Goal: Task Accomplishment & Management: Manage account settings

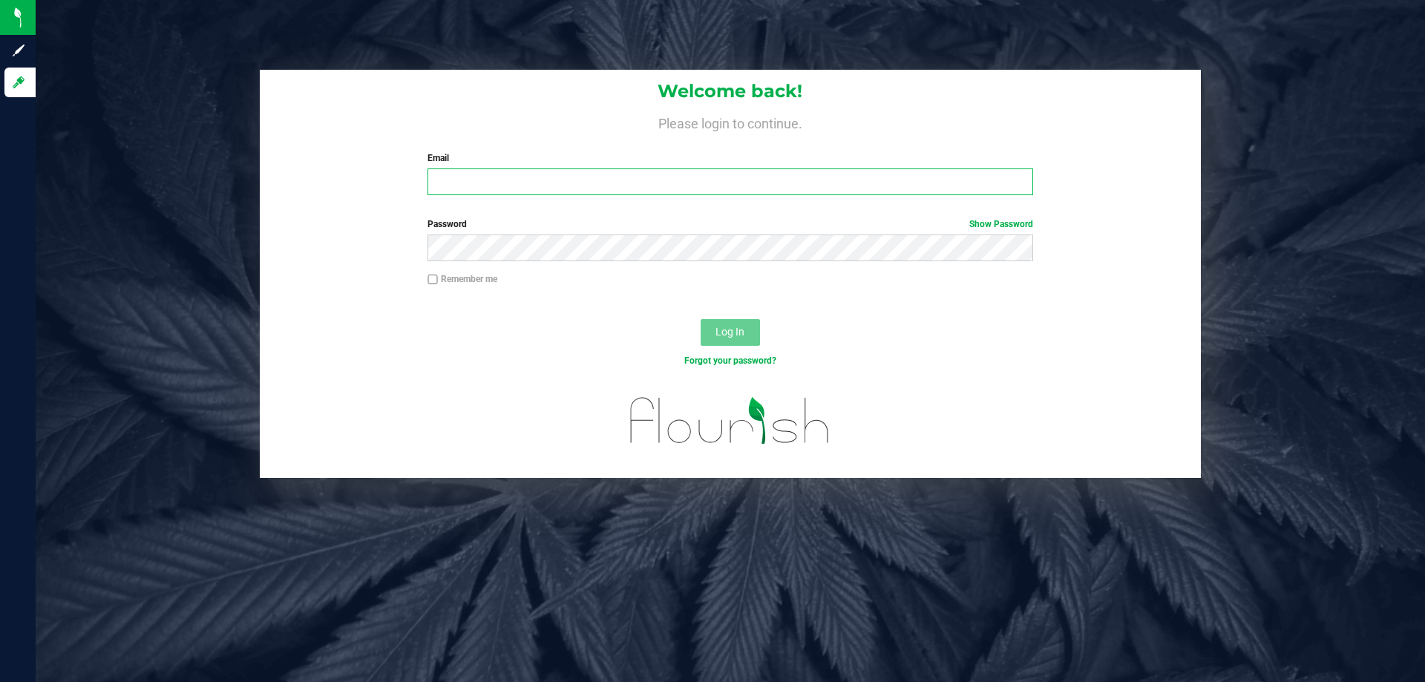
click at [458, 180] on input "Email" at bounding box center [730, 182] width 605 height 27
type input "[EMAIL_ADDRESS][DOMAIN_NAME]"
click at [701, 319] on button "Log In" at bounding box center [730, 332] width 59 height 27
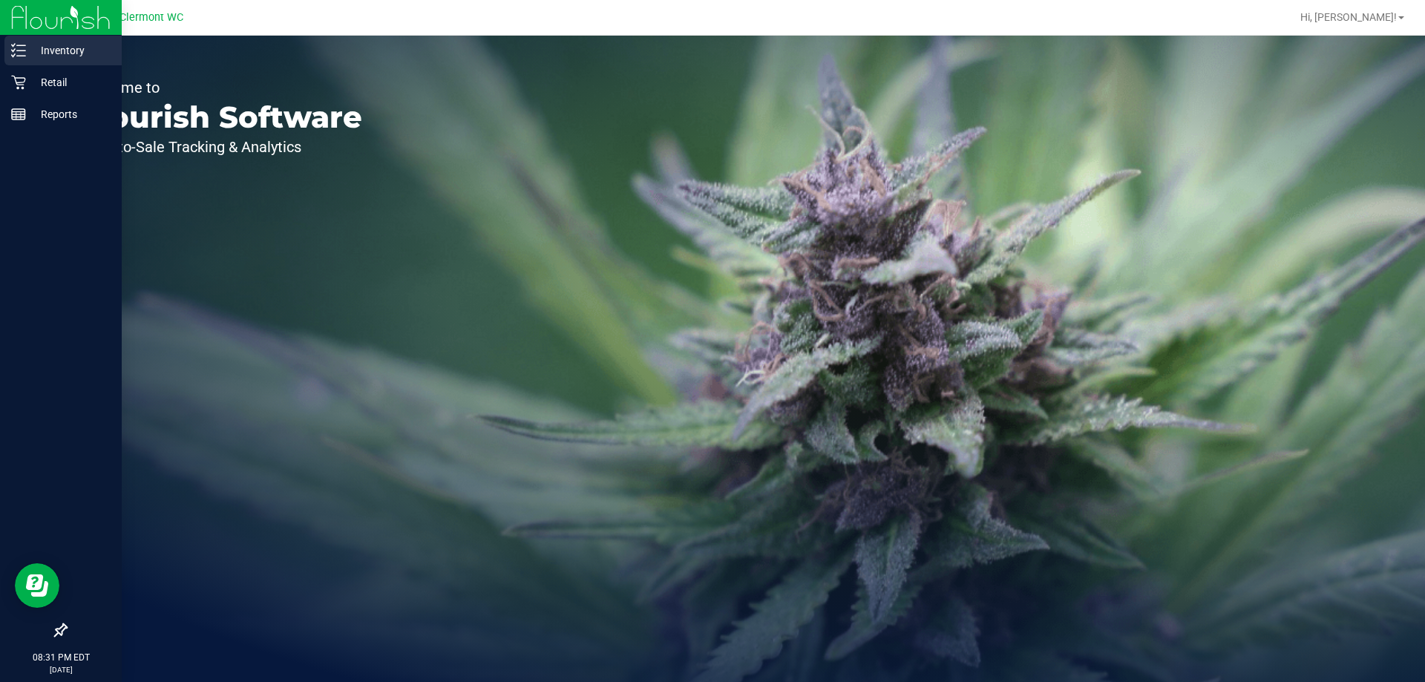
click at [55, 53] on p "Inventory" at bounding box center [70, 51] width 89 height 18
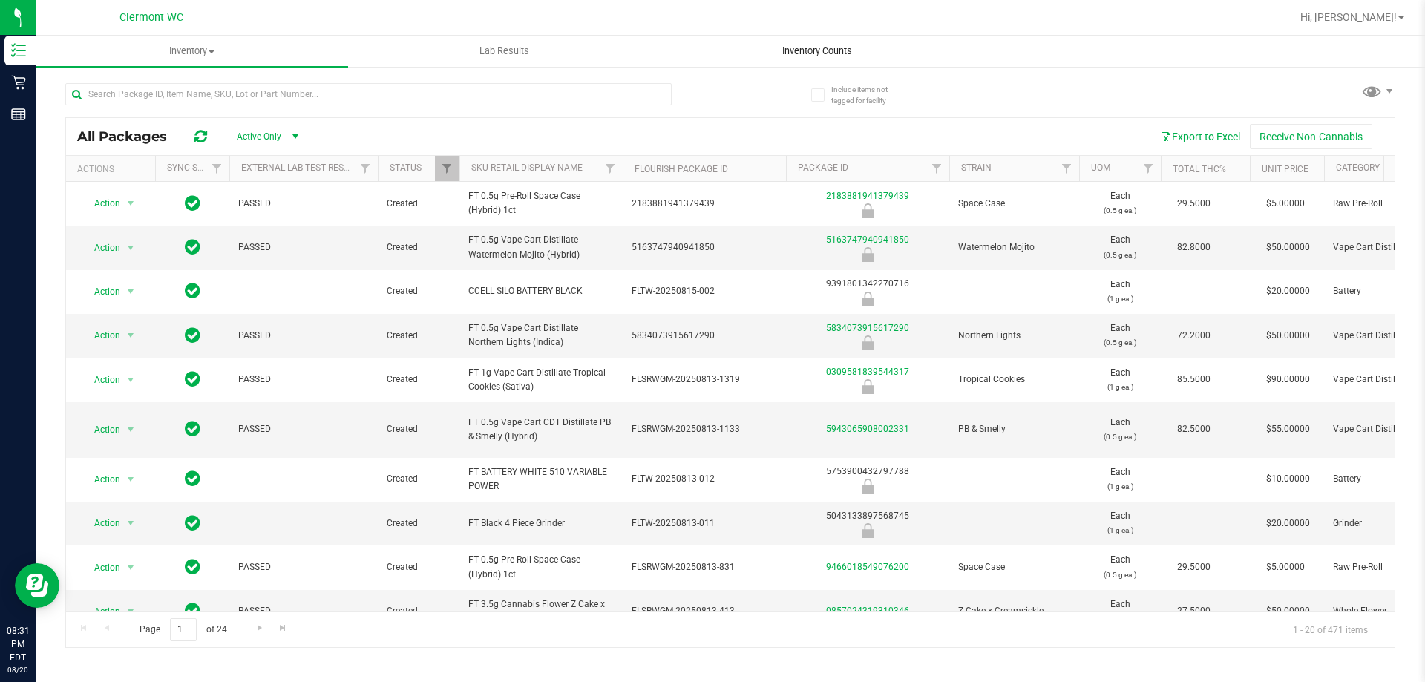
click at [807, 48] on span "Inventory Counts" at bounding box center [817, 51] width 110 height 13
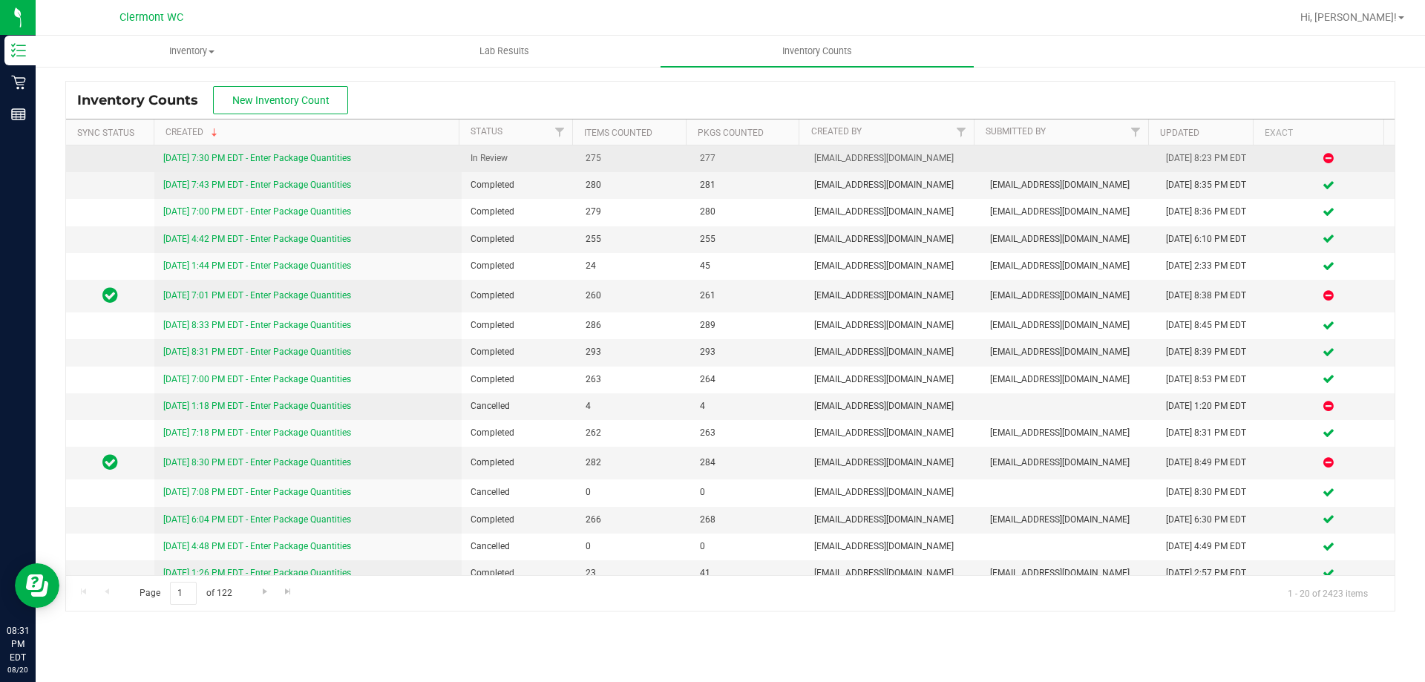
click at [347, 160] on link "[DATE] 7:30 PM EDT - Enter Package Quantities" at bounding box center [257, 158] width 188 height 10
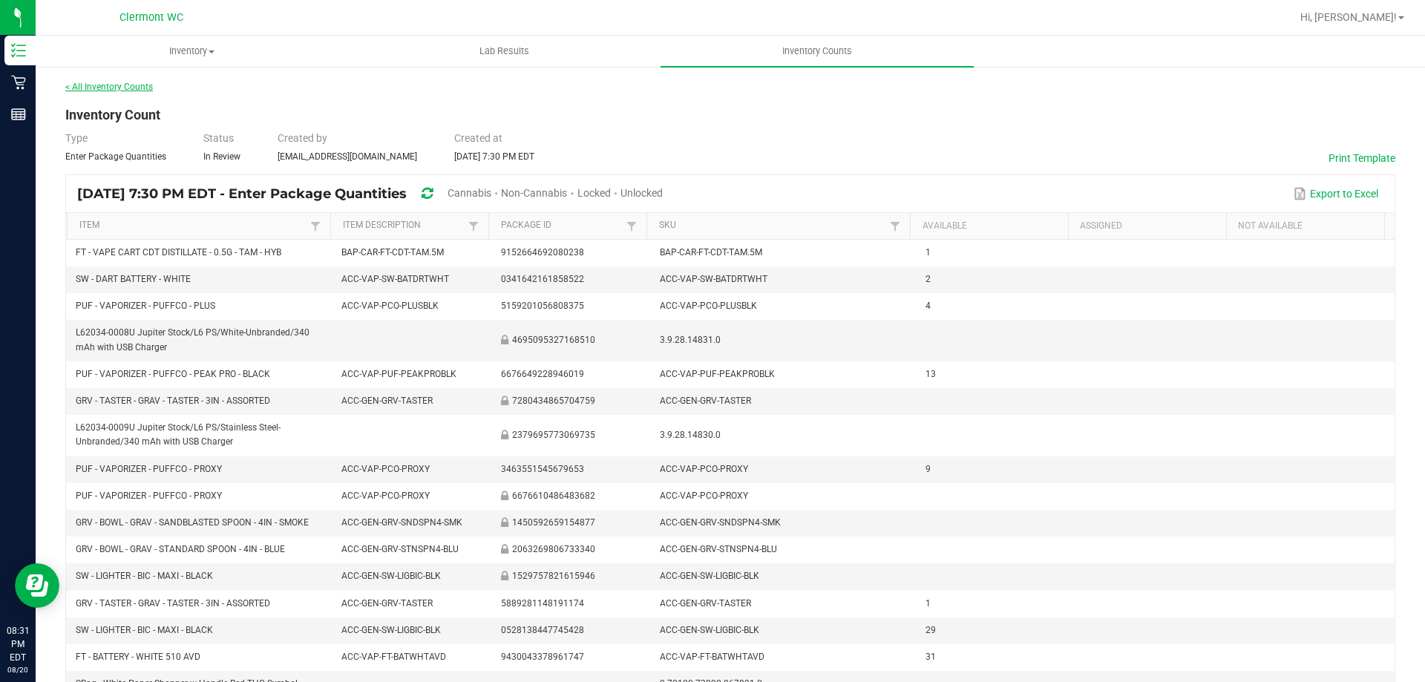
click at [140, 89] on link "< All Inventory Counts" at bounding box center [109, 87] width 88 height 10
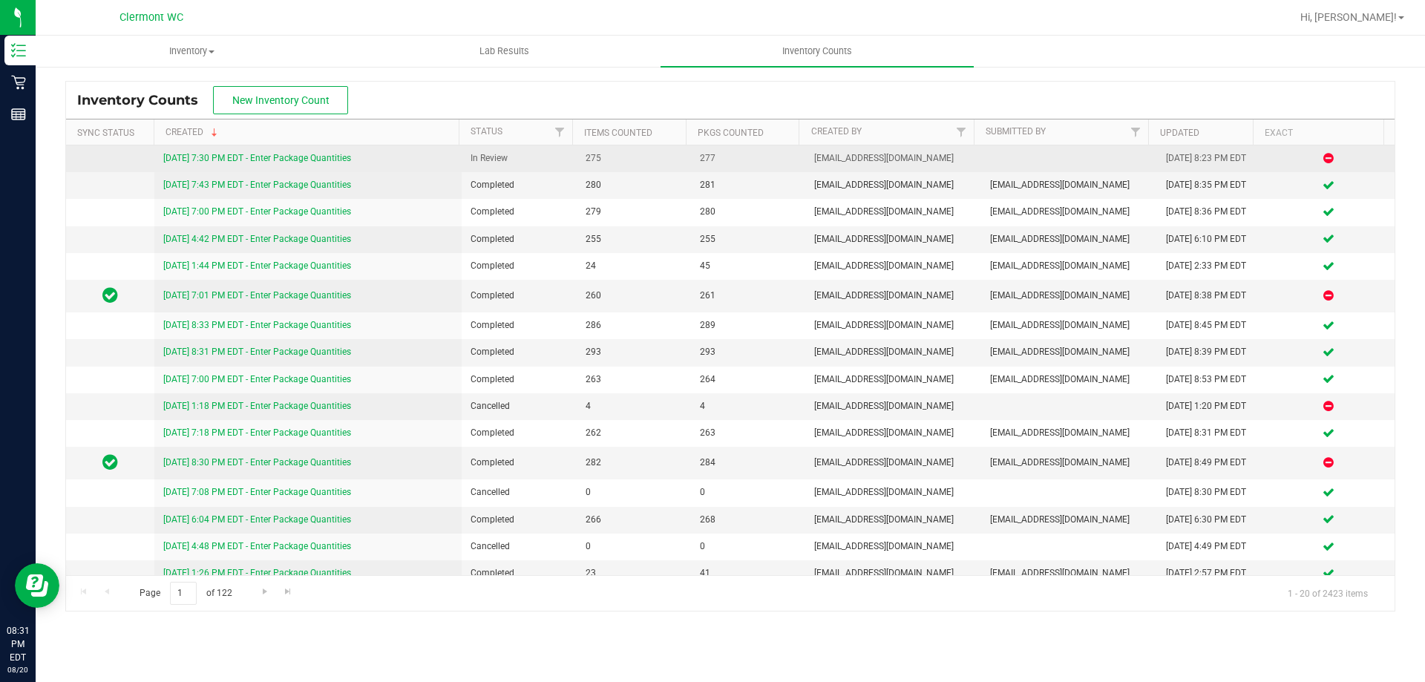
click at [304, 161] on link "[DATE] 7:30 PM EDT - Enter Package Quantities" at bounding box center [257, 158] width 188 height 10
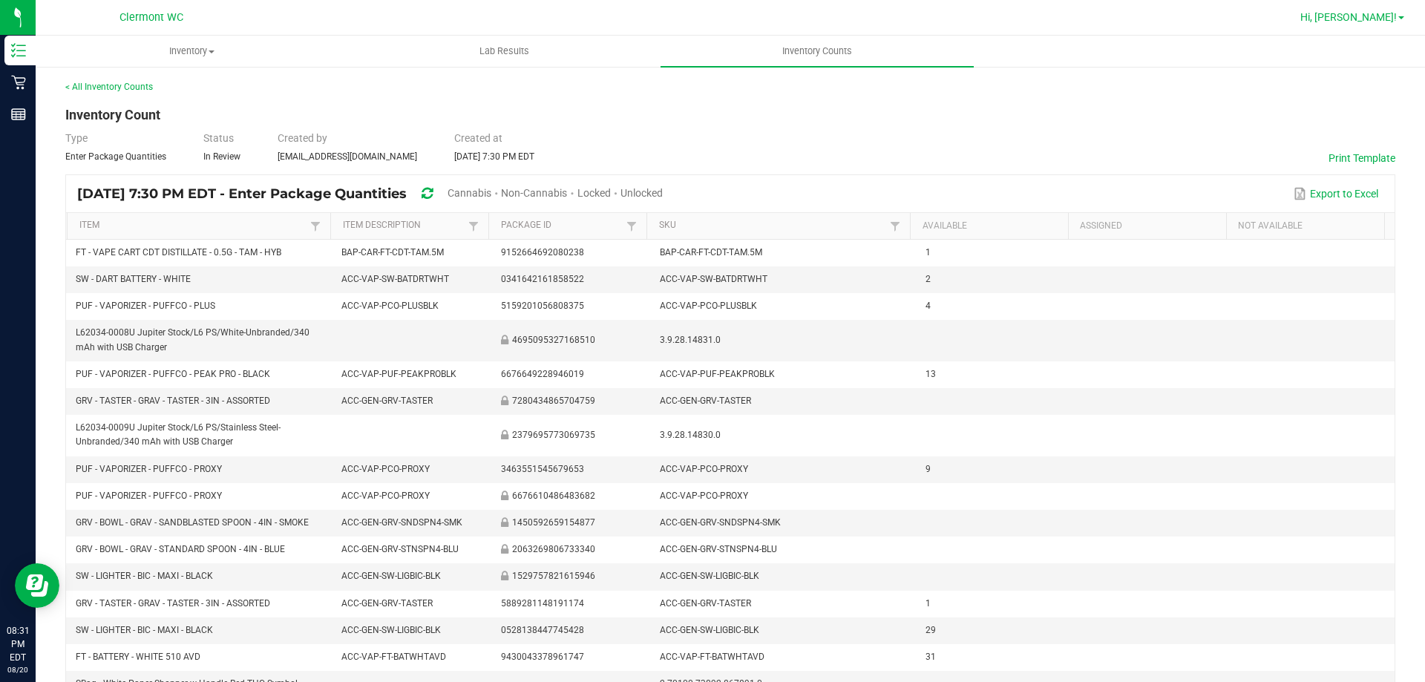
click at [1398, 21] on link "Hi, [PERSON_NAME]!" at bounding box center [1353, 18] width 116 height 16
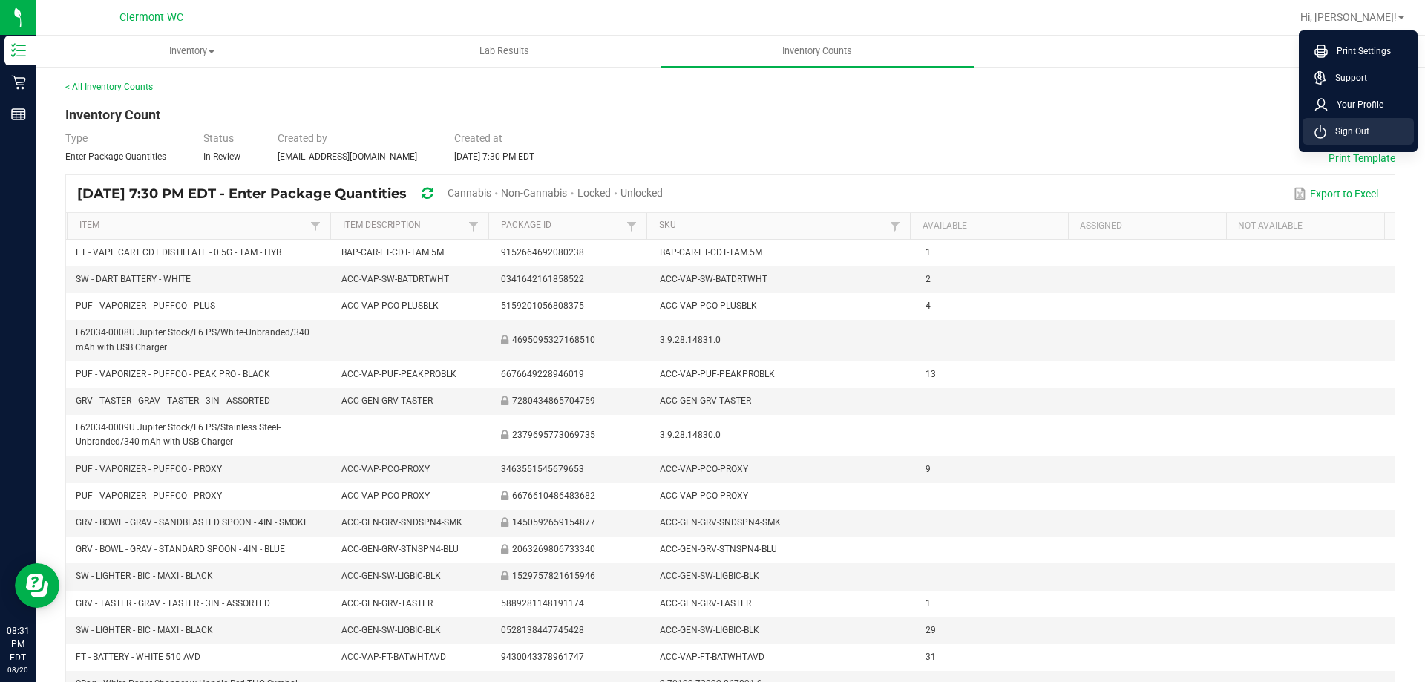
click at [1363, 138] on span "Sign Out" at bounding box center [1348, 131] width 43 height 15
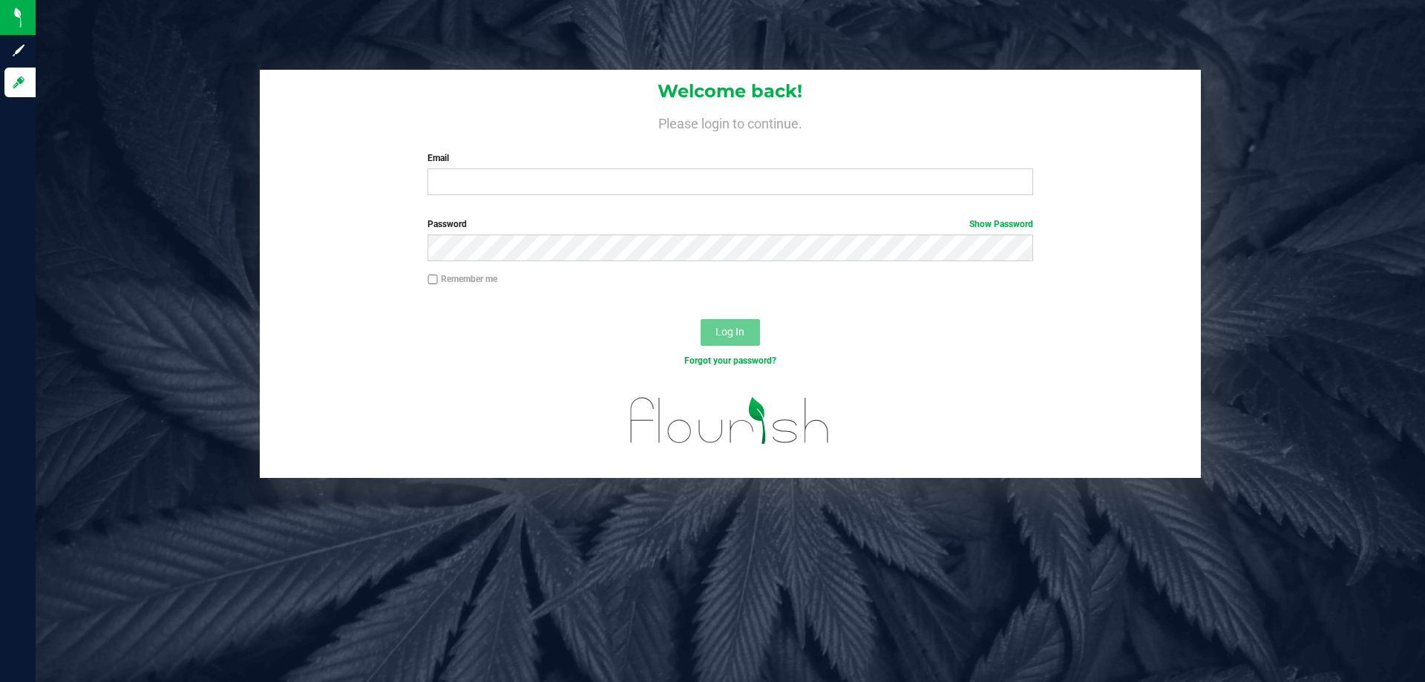
click at [568, 154] on label "Email" at bounding box center [730, 157] width 605 height 13
click at [568, 169] on input "Email" at bounding box center [730, 182] width 605 height 27
type input "[EMAIL_ADDRESS][DOMAIN_NAME]"
click at [701, 319] on button "Log In" at bounding box center [730, 332] width 59 height 27
